Goal: Task Accomplishment & Management: Manage account settings

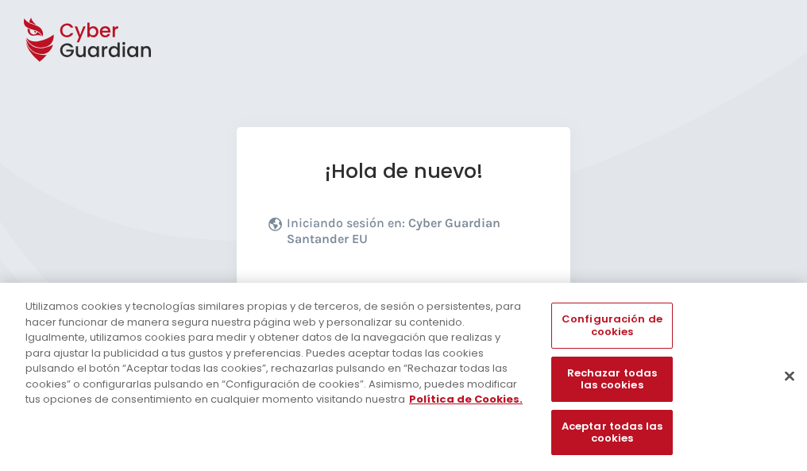
scroll to position [195, 0]
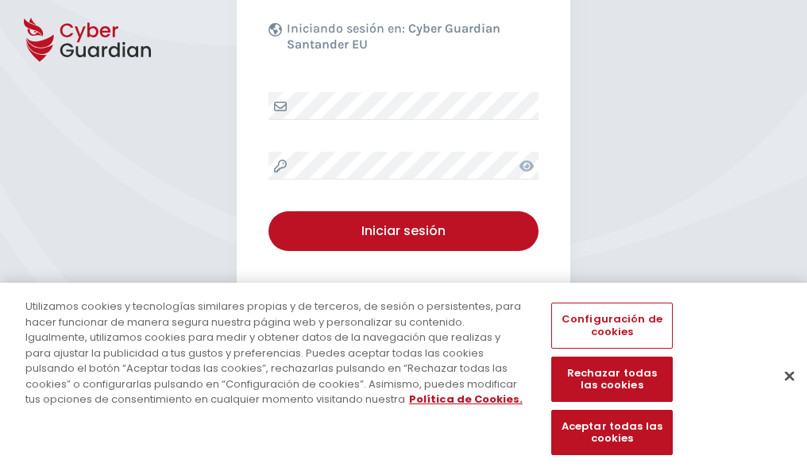
click at [781, 392] on button "Cerrar" at bounding box center [789, 375] width 35 height 35
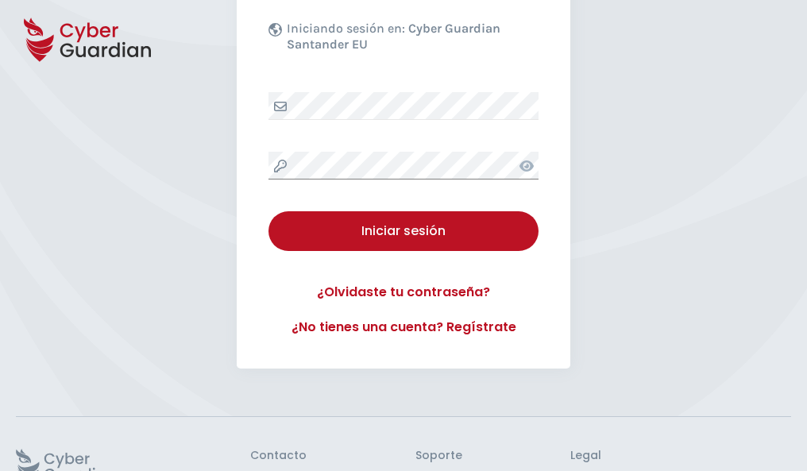
scroll to position [309, 0]
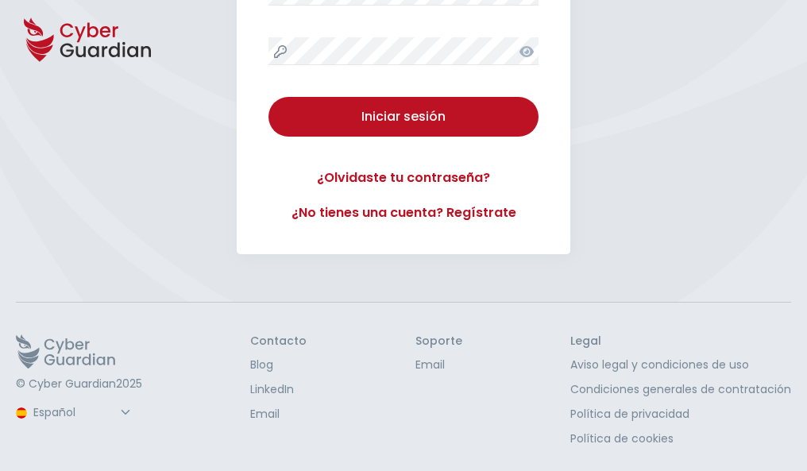
click at [268, 97] on button "Iniciar sesión" at bounding box center [403, 117] width 270 height 40
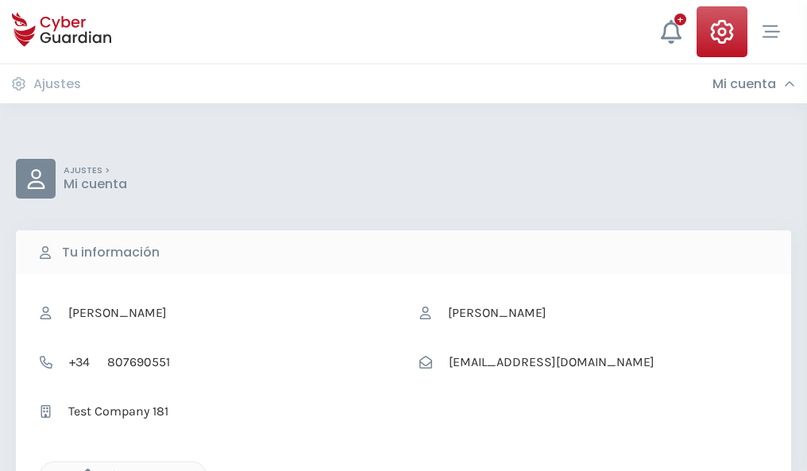
click at [83, 469] on icon "button" at bounding box center [84, 476] width 14 height 14
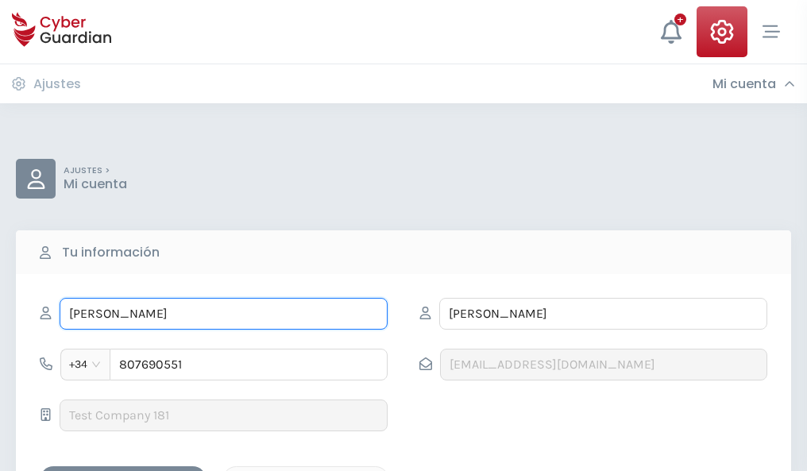
click at [223, 314] on input "EDELMIRO" at bounding box center [224, 314] width 328 height 32
type input "E"
type input "Adela"
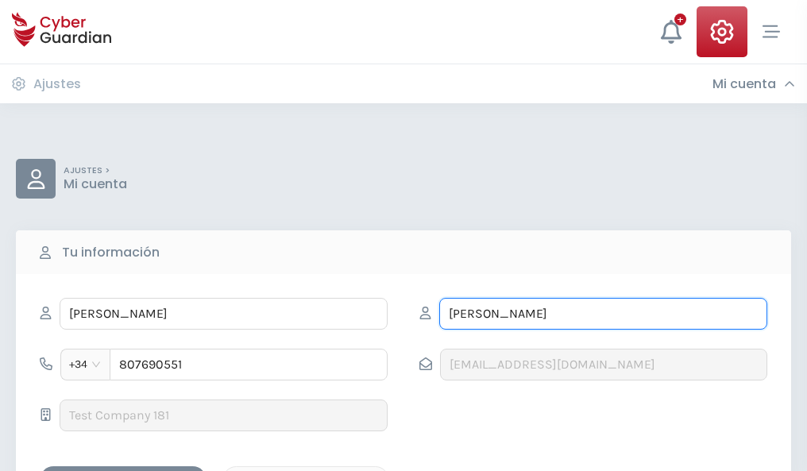
click at [603, 314] on input "ÁLVAREZ" at bounding box center [603, 314] width 328 height 32
type input "Á"
type input "Lledó"
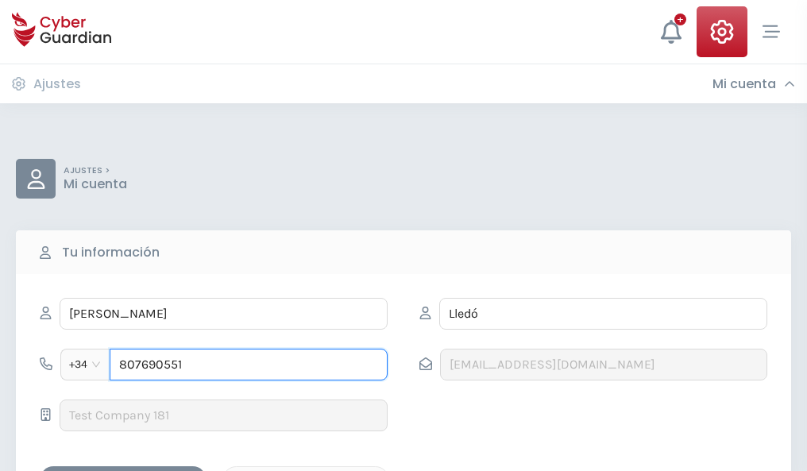
click at [249, 365] on input "807690551" at bounding box center [249, 365] width 278 height 32
type input "8"
type input "881926878"
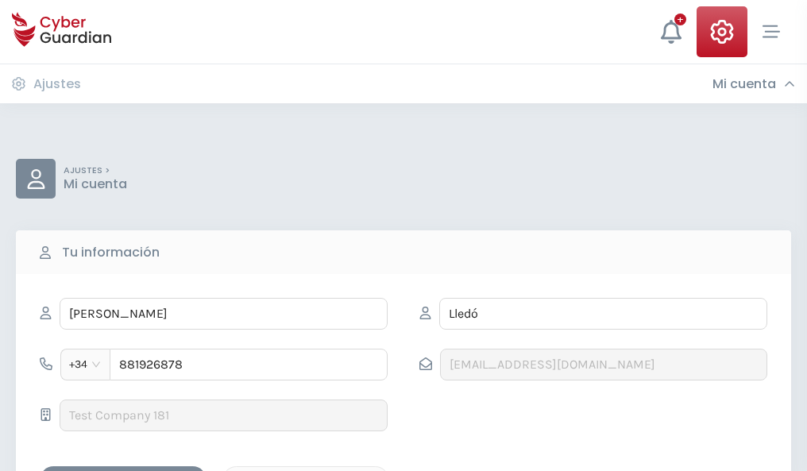
click at [123, 470] on div "Guardar cambios" at bounding box center [123, 480] width 143 height 20
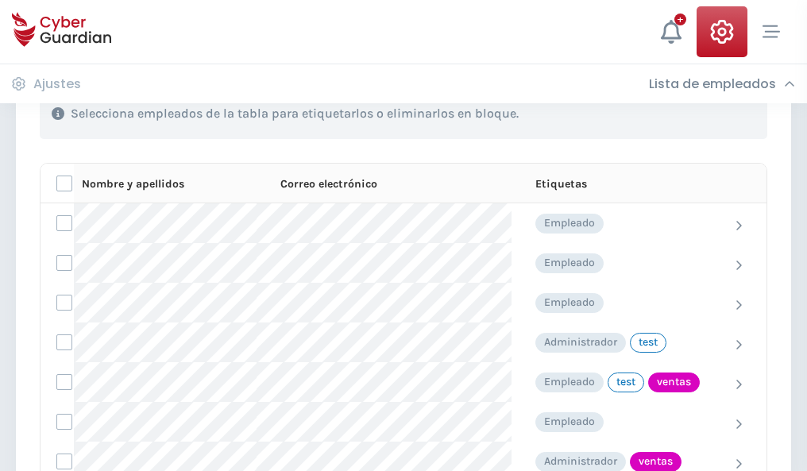
scroll to position [719, 0]
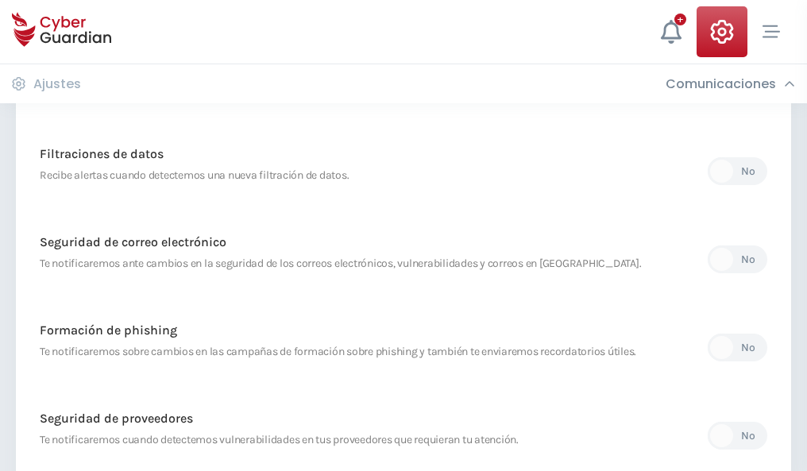
scroll to position [836, 0]
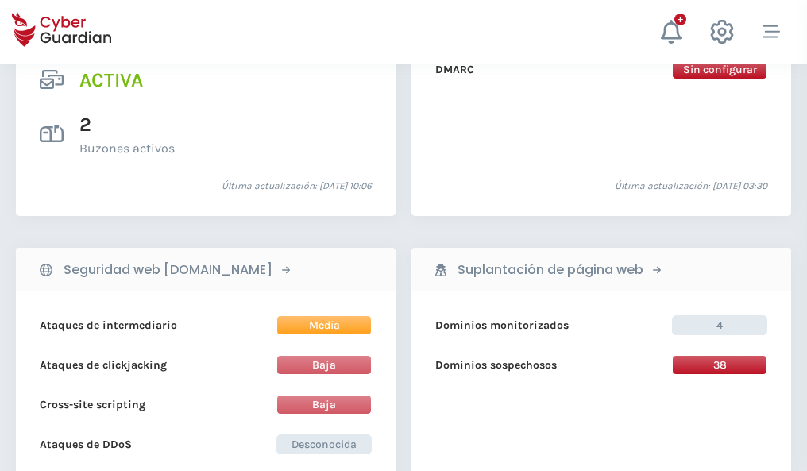
scroll to position [1614, 0]
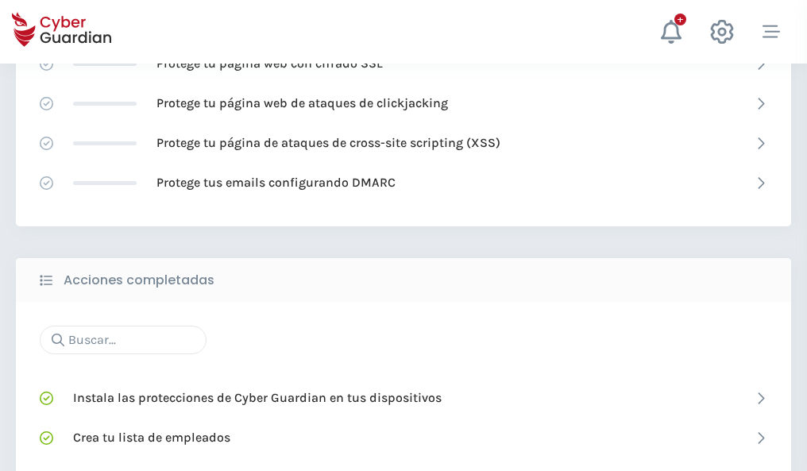
scroll to position [1058, 0]
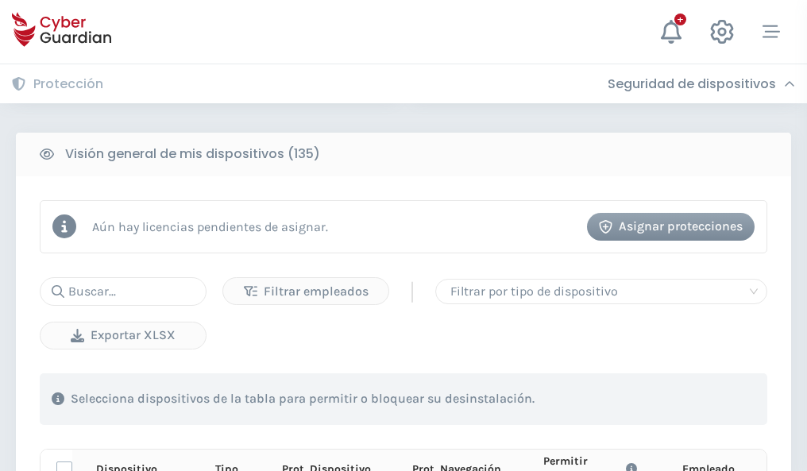
scroll to position [1403, 0]
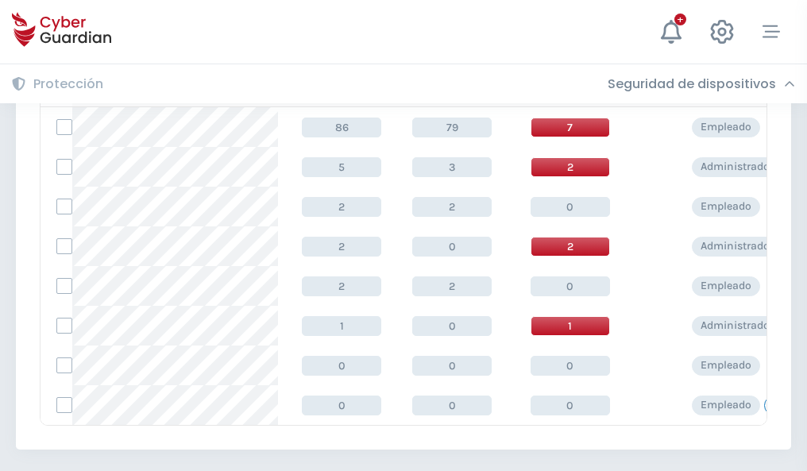
scroll to position [737, 0]
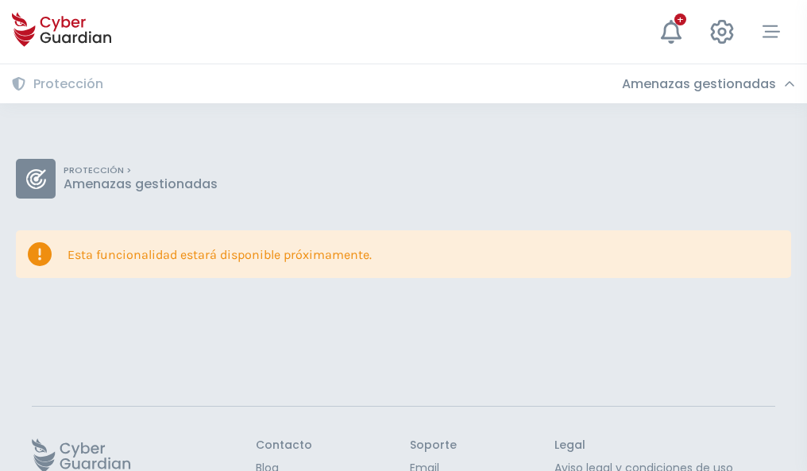
scroll to position [103, 0]
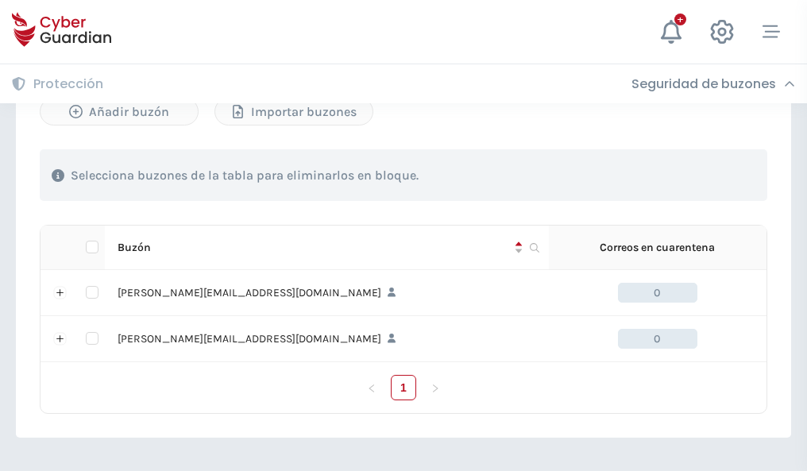
scroll to position [690, 0]
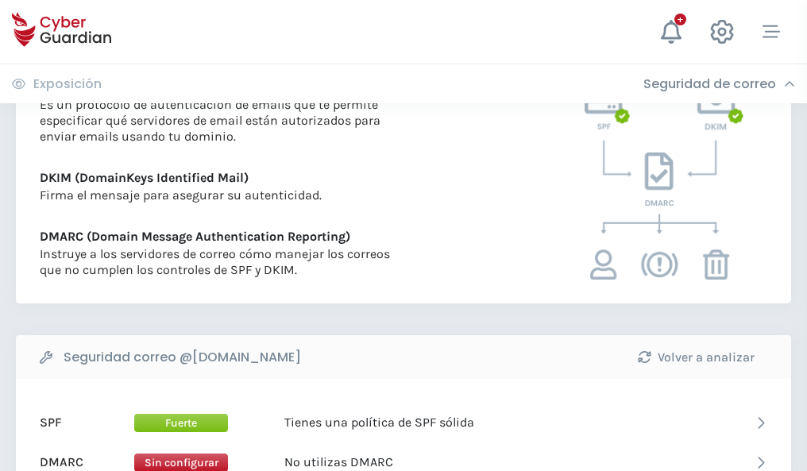
scroll to position [857, 0]
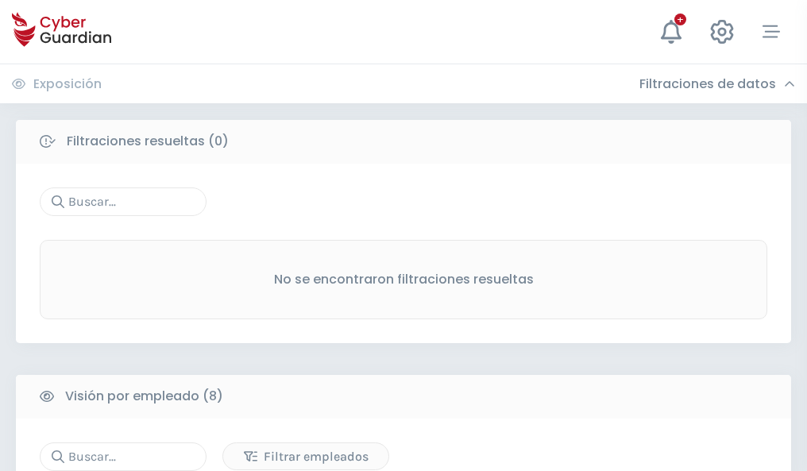
scroll to position [1353, 0]
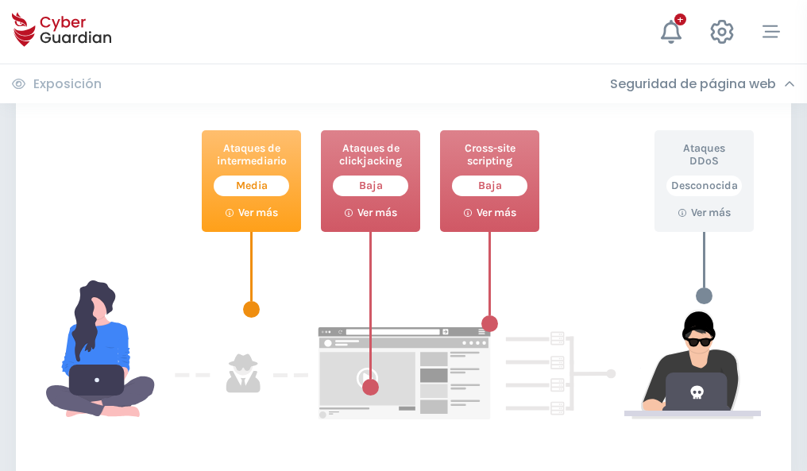
scroll to position [865, 0]
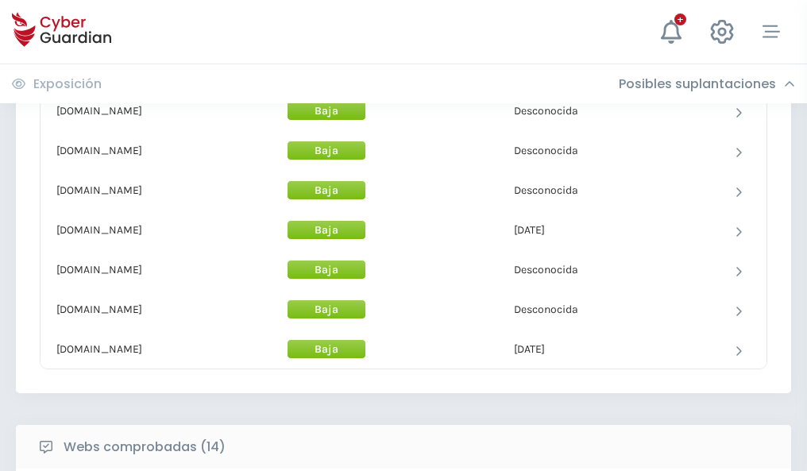
scroll to position [1549, 0]
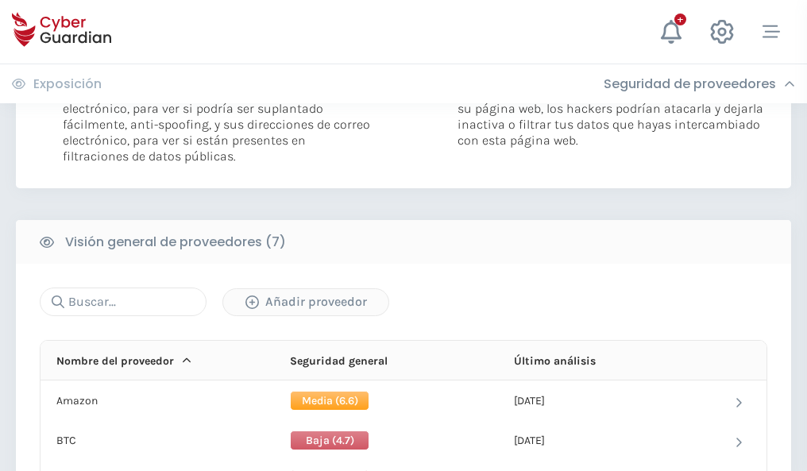
scroll to position [1063, 0]
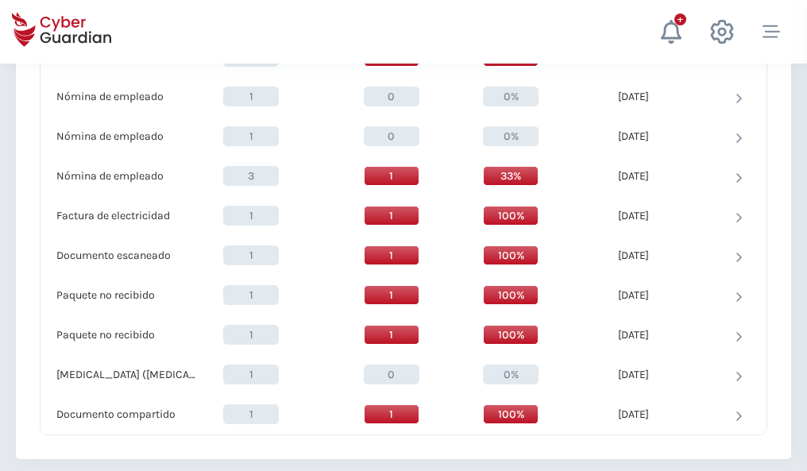
scroll to position [1646, 0]
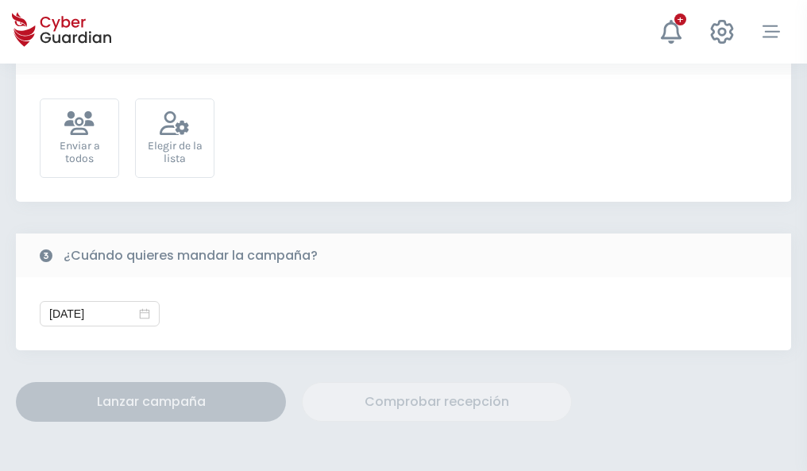
scroll to position [581, 0]
